Goal: Information Seeking & Learning: Learn about a topic

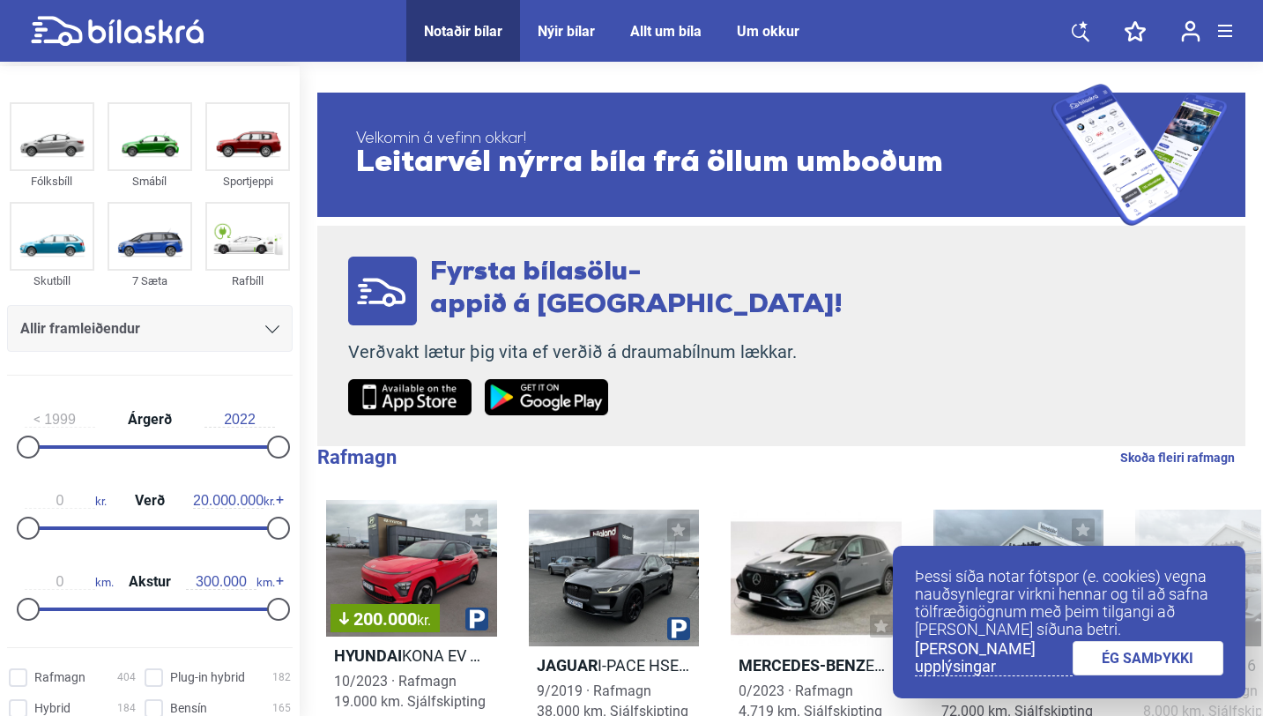
click at [1083, 26] on icon at bounding box center [1083, 24] width 9 height 8
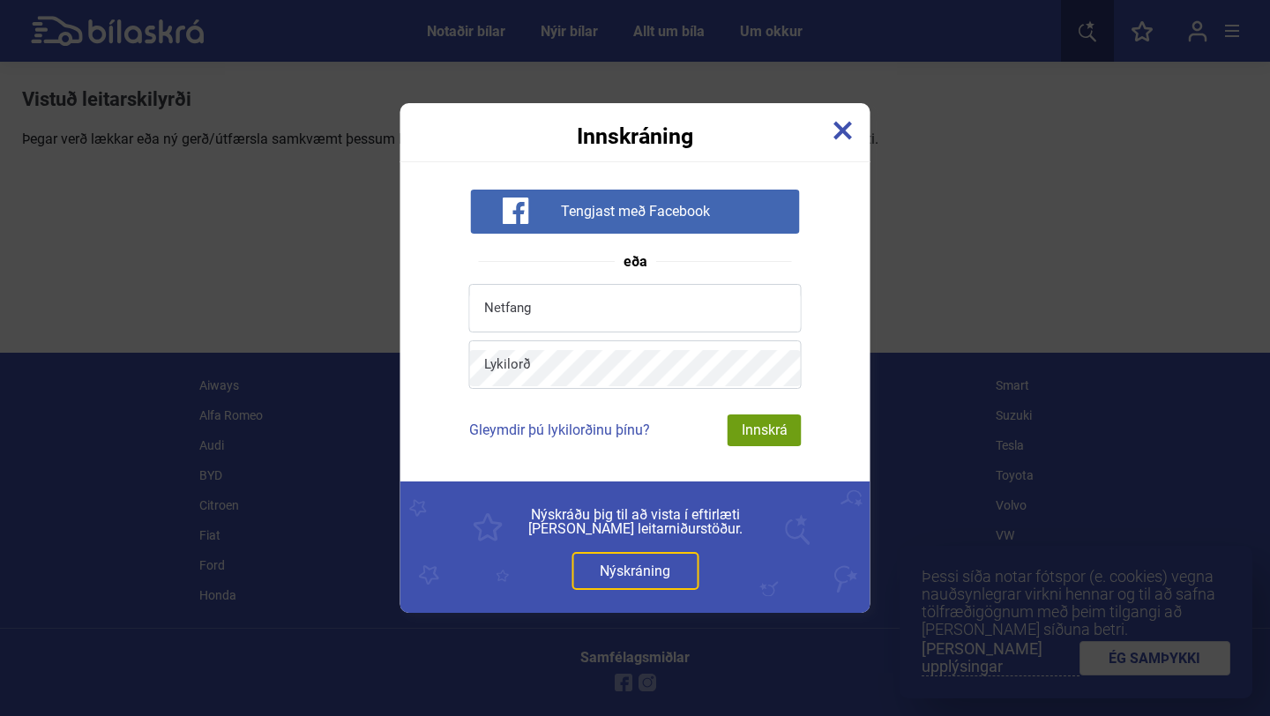
click at [844, 138] on img at bounding box center [842, 130] width 19 height 19
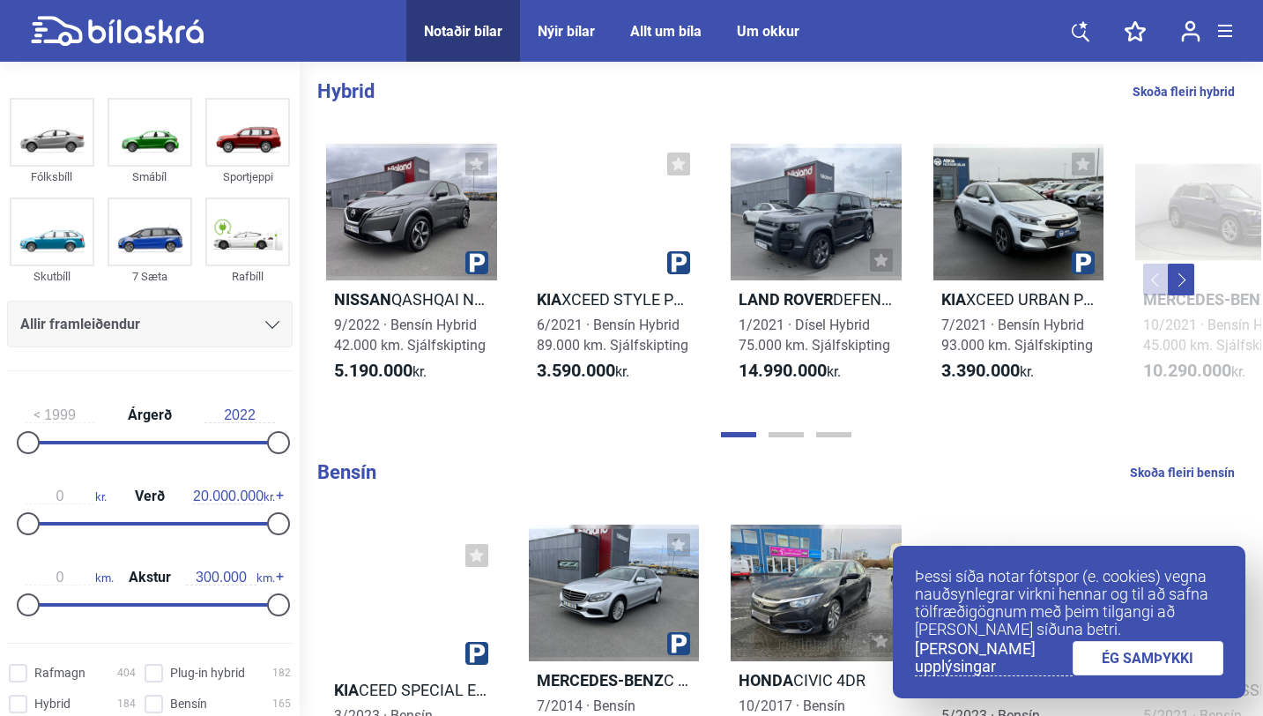
scroll to position [1210, 0]
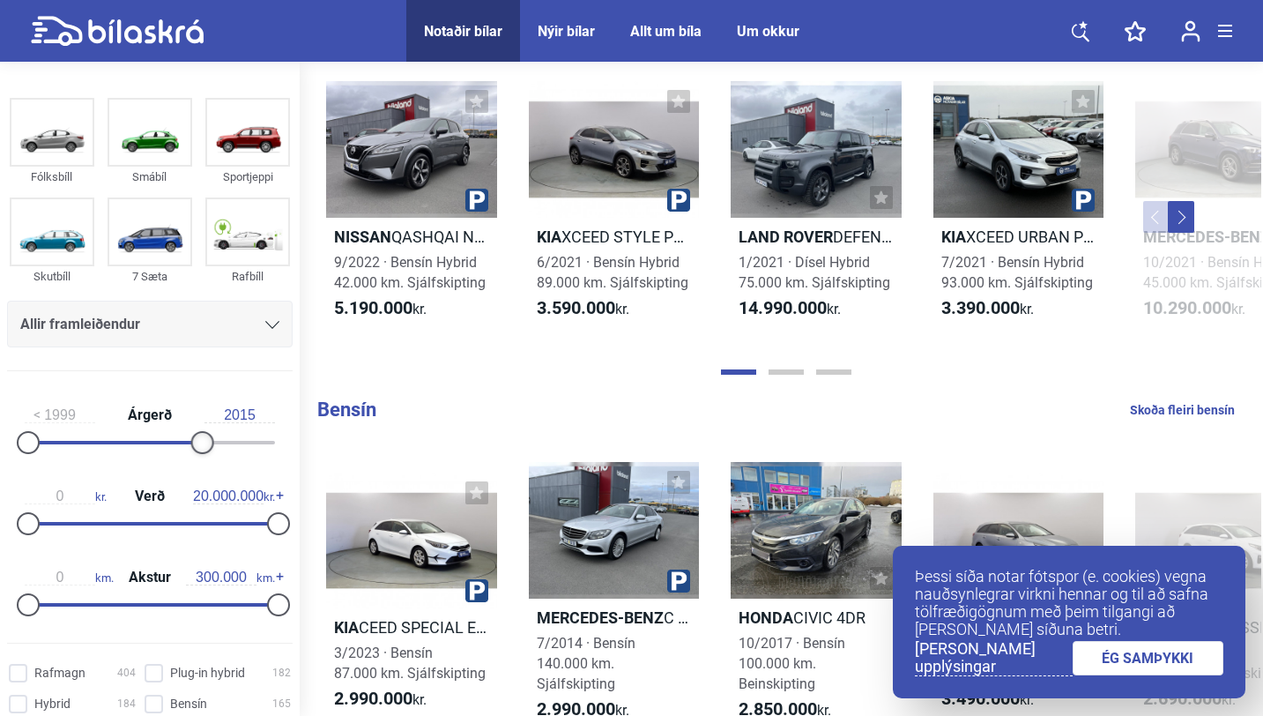
type input "2016"
drag, startPoint x: 270, startPoint y: 444, endPoint x: 205, endPoint y: 444, distance: 64.4
click at [205, 444] on div at bounding box center [213, 442] width 23 height 23
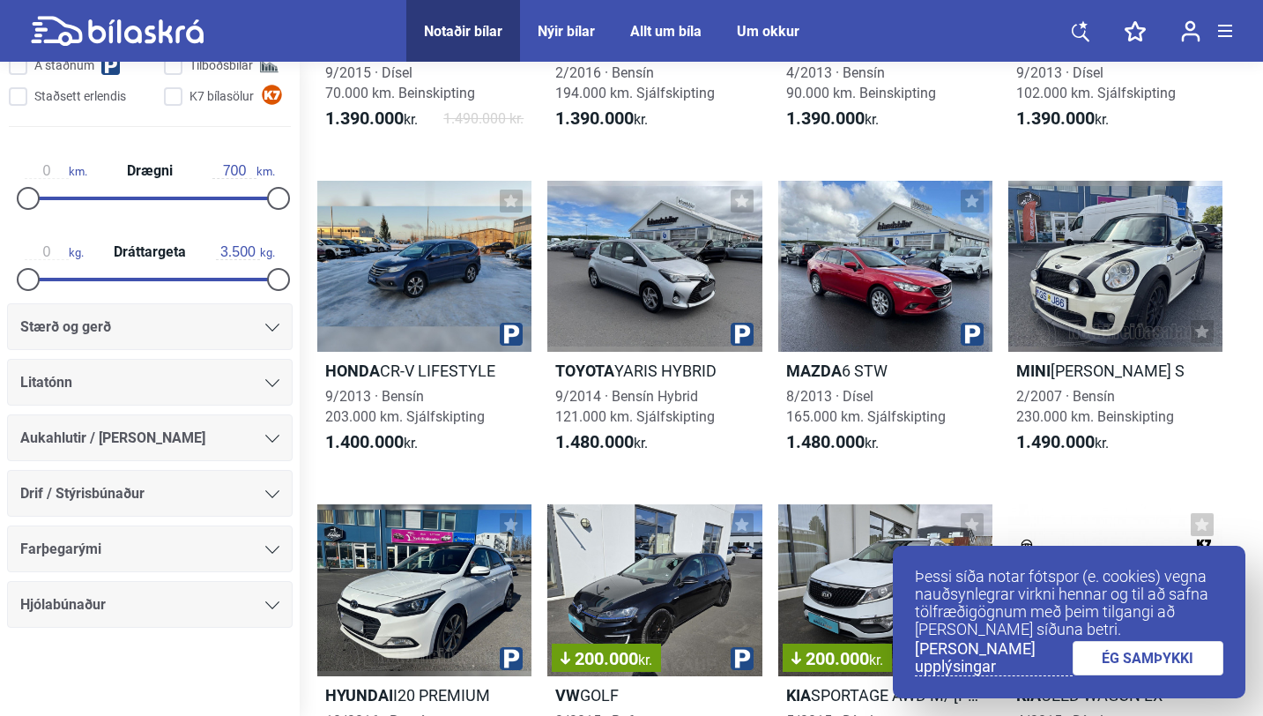
scroll to position [4203, 0]
